Goal: Transaction & Acquisition: Subscribe to service/newsletter

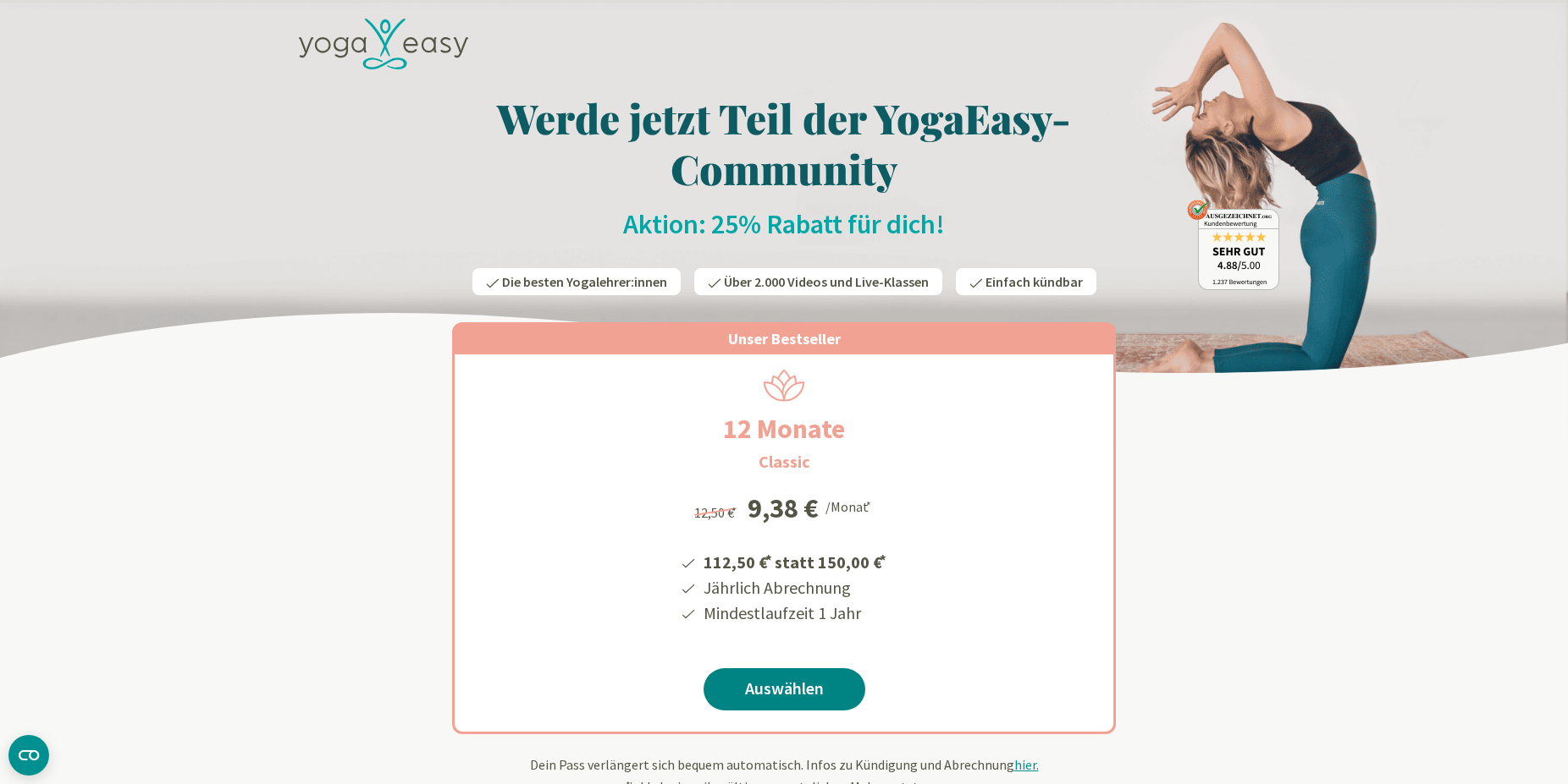
click at [792, 682] on link "Auswählen" at bounding box center [784, 689] width 162 height 42
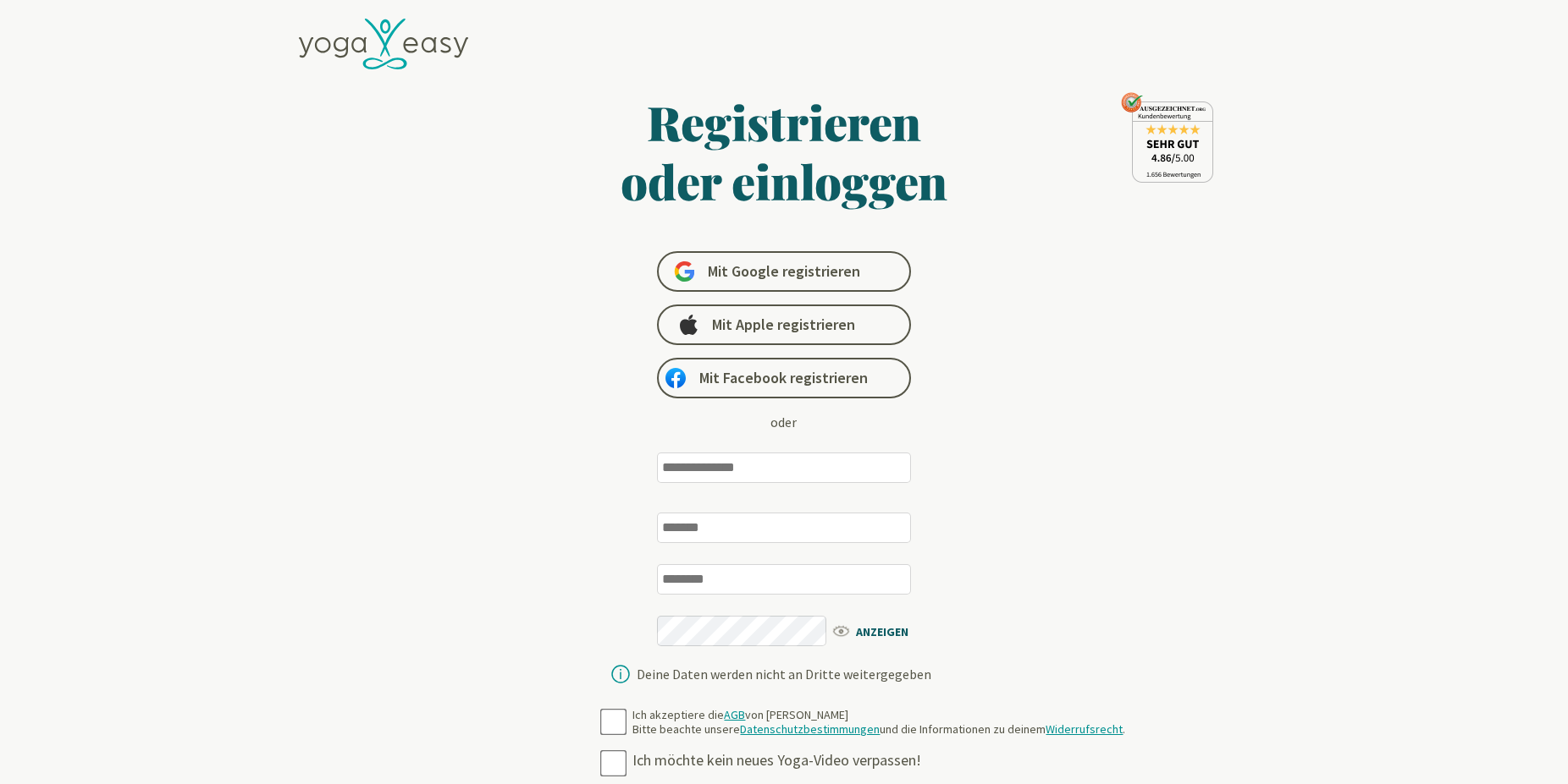
click at [723, 471] on input "email" at bounding box center [784, 467] width 254 height 30
type input "**********"
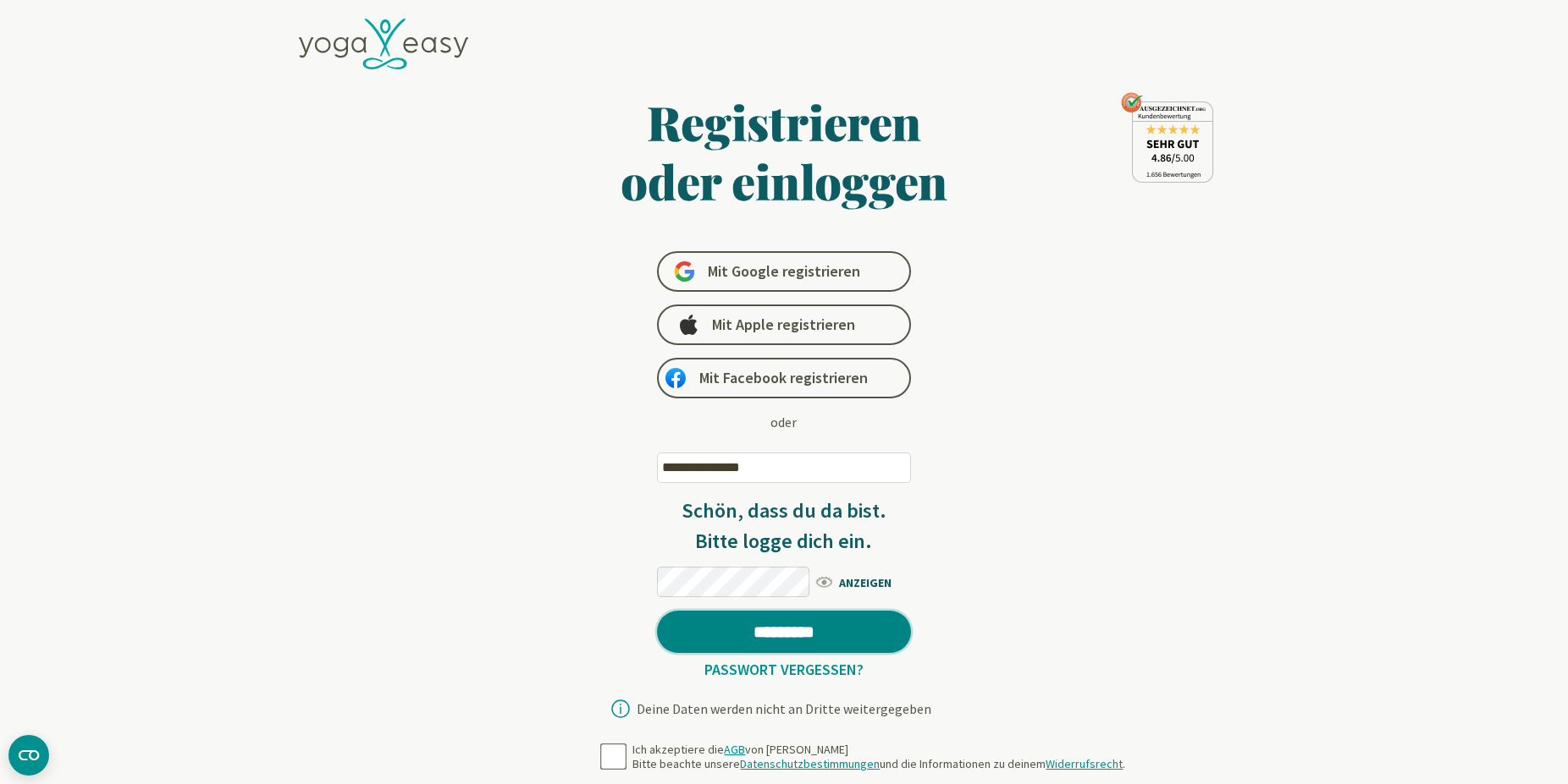
click at [758, 638] on input "*********" at bounding box center [784, 632] width 254 height 42
